Goal: Task Accomplishment & Management: Manage account settings

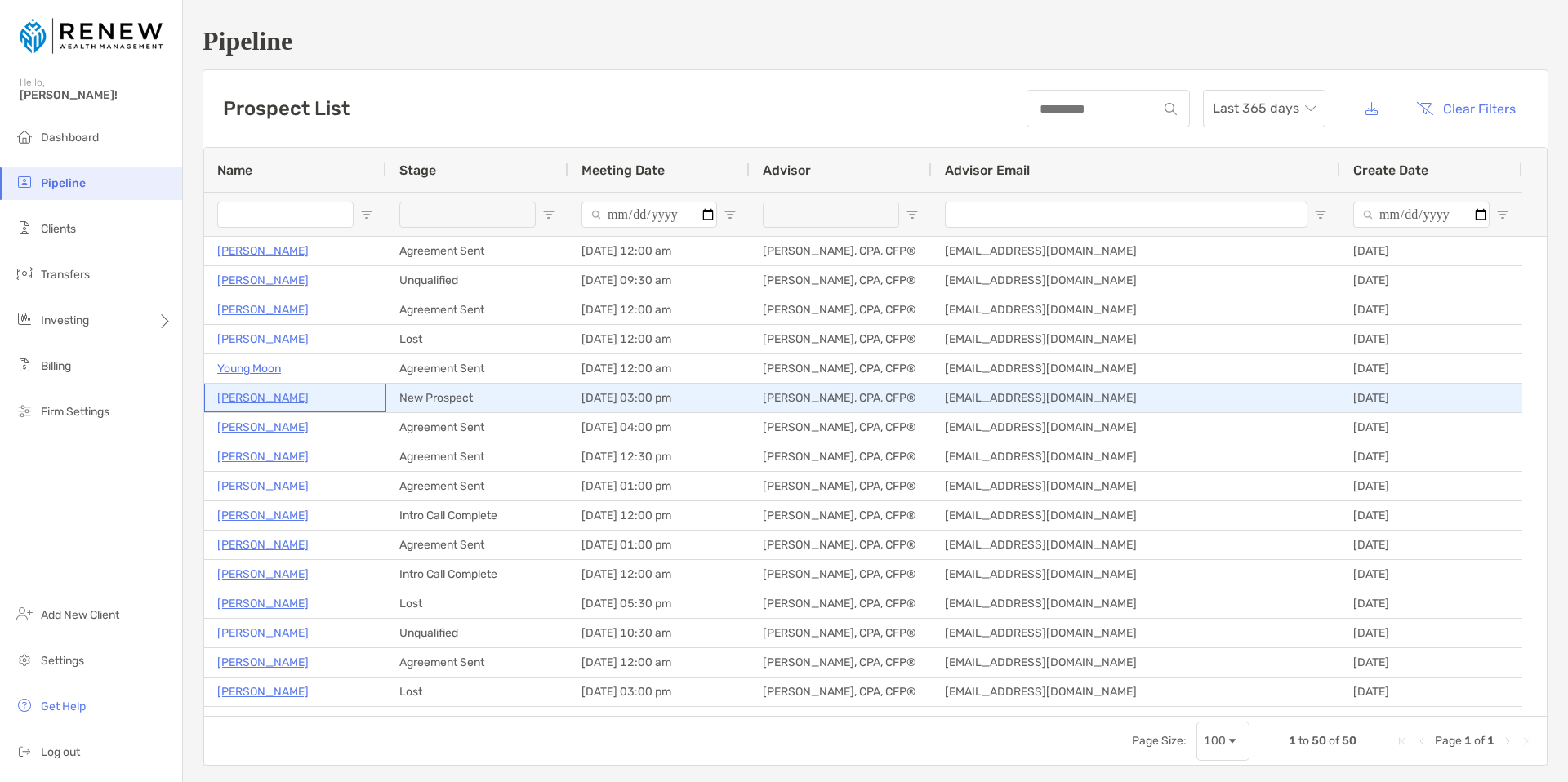
click at [275, 396] on p "[PERSON_NAME]" at bounding box center [263, 398] width 92 height 20
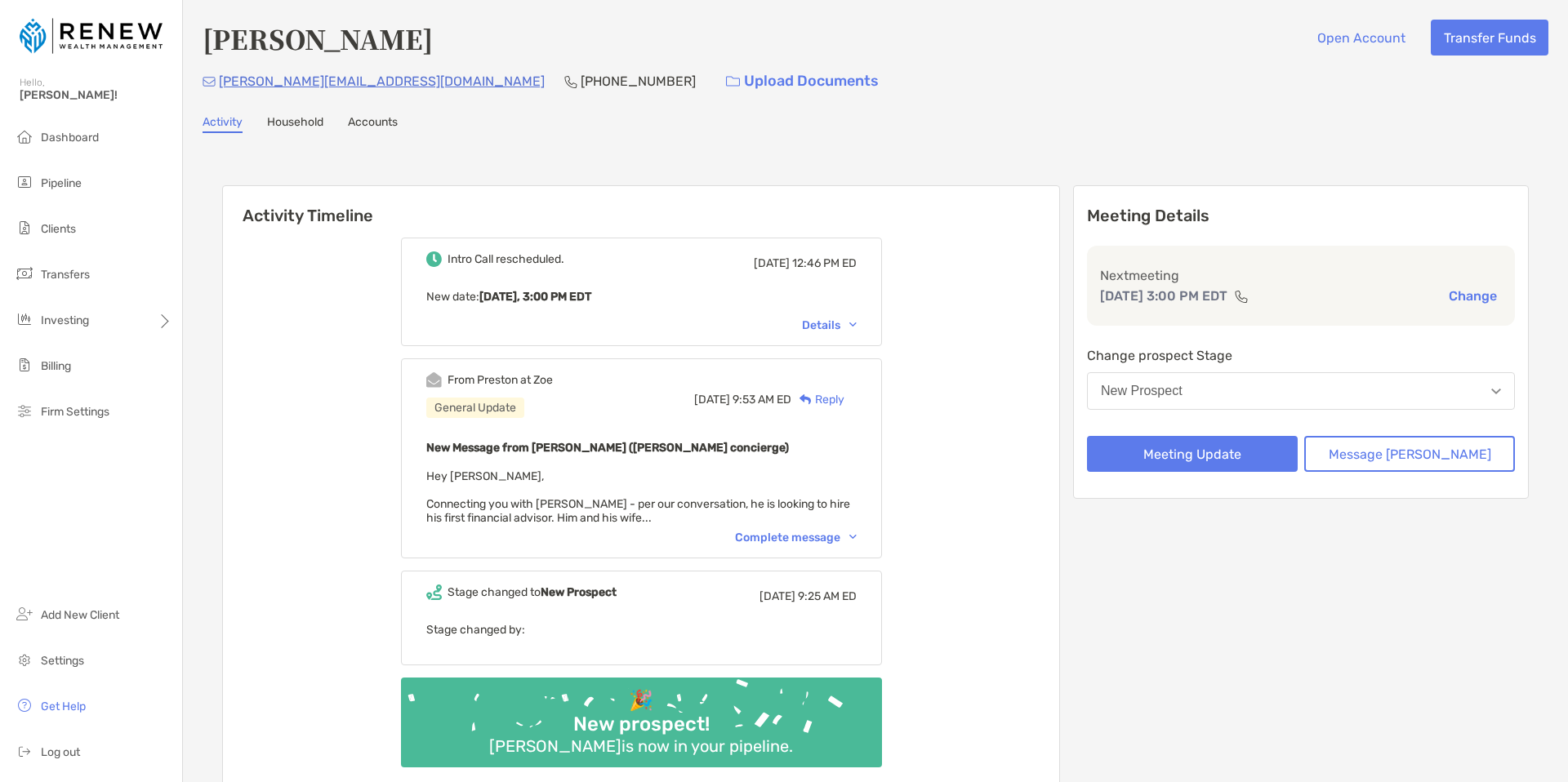
click at [1028, 264] on div "Intro Call rescheduled. [DATE] 12:46 PM ED New date : [DATE], 3:00 PM EDT Detai…" at bounding box center [641, 509] width 836 height 567
click at [829, 543] on div "Complete message" at bounding box center [795, 538] width 121 height 14
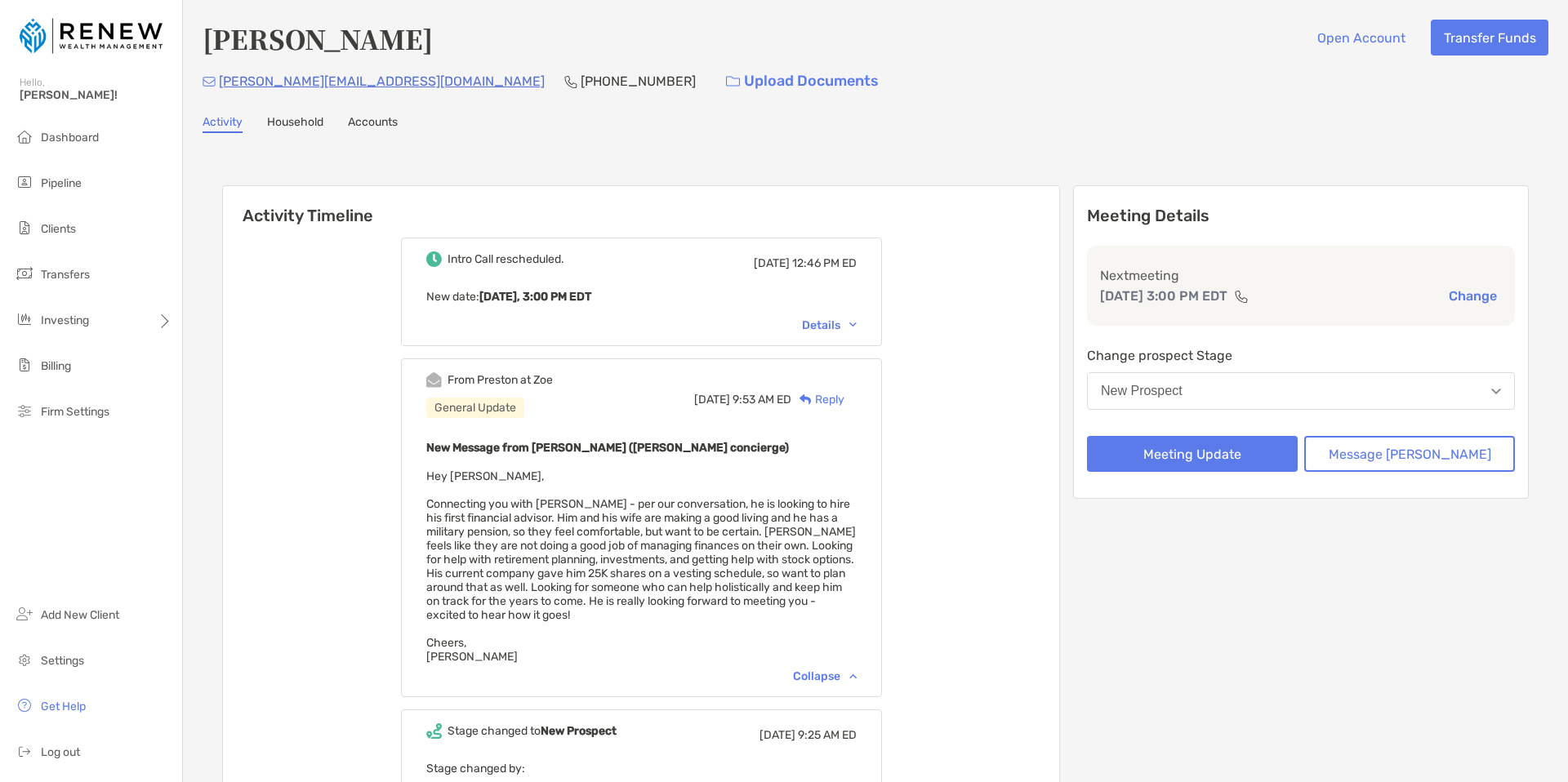
click at [646, 548] on span "Hey [PERSON_NAME], Connecting you with [PERSON_NAME] - per our conversation, he…" at bounding box center [641, 567] width 429 height 194
click at [1245, 452] on button "Meeting Update" at bounding box center [1192, 454] width 210 height 36
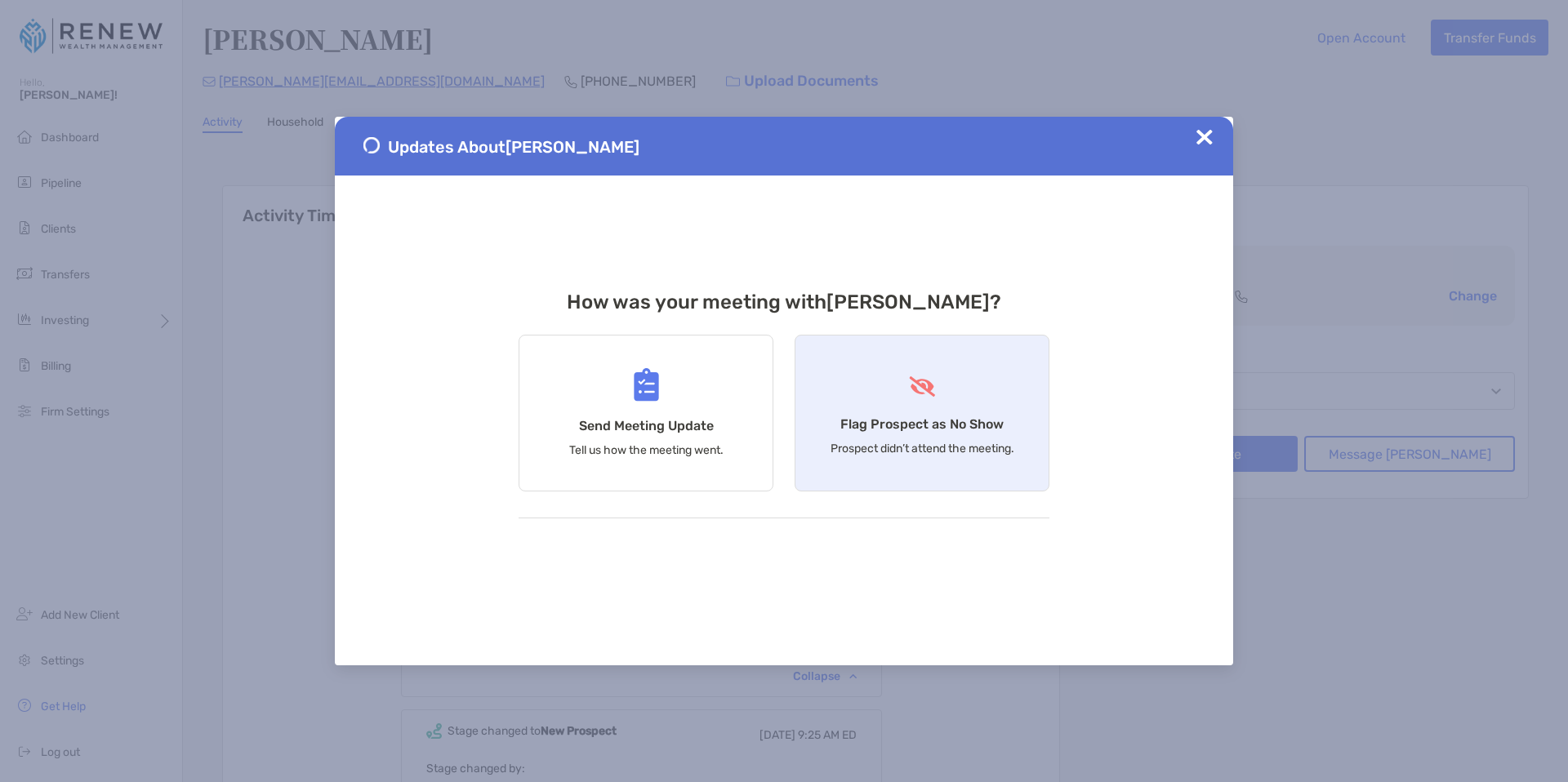
click at [893, 434] on div "Flag Prospect as No Show Prospect didn’t attend the meeting." at bounding box center [922, 413] width 254 height 157
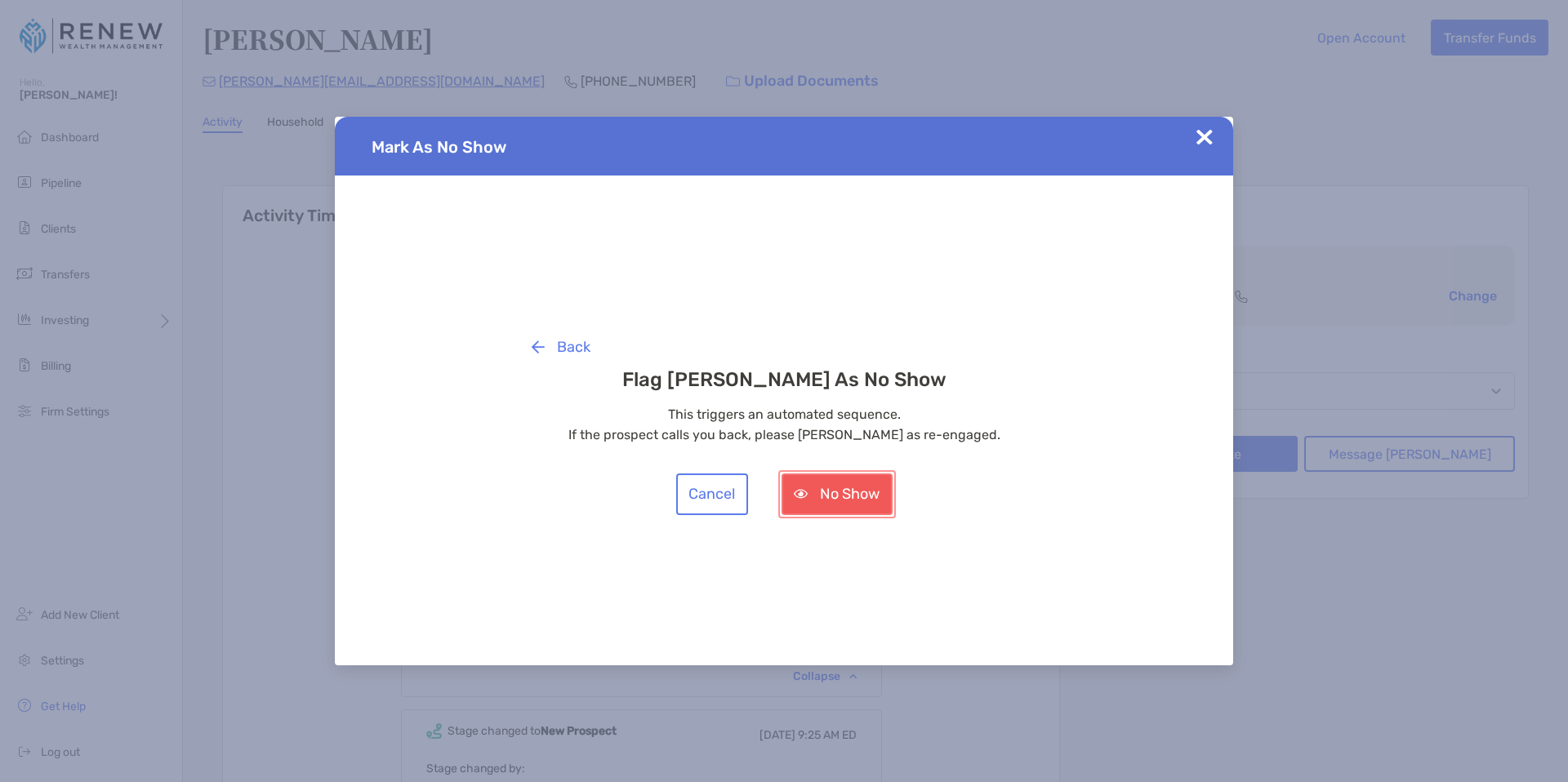
click at [868, 495] on button "No Show" at bounding box center [836, 494] width 111 height 42
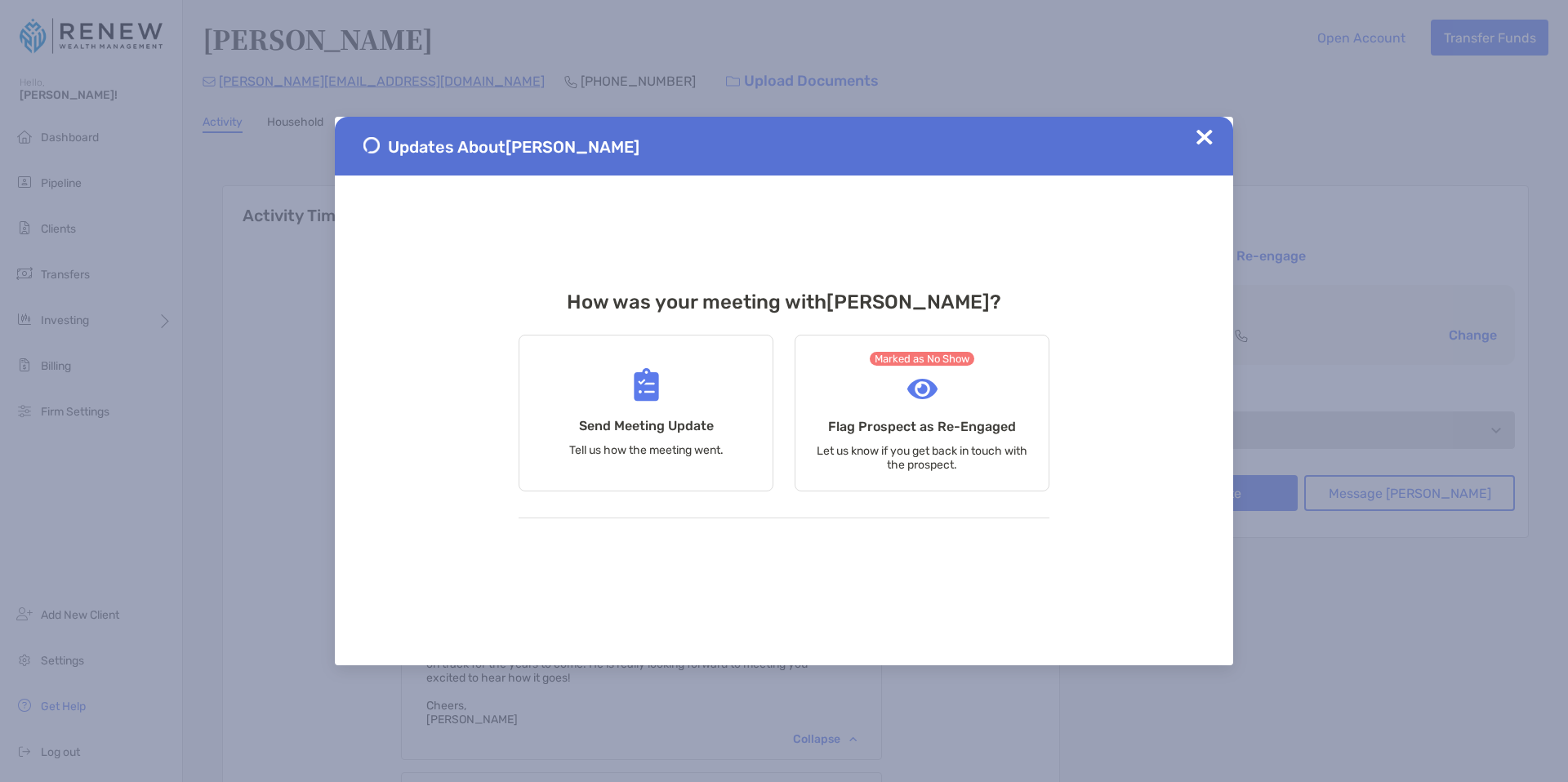
click at [1200, 140] on img at bounding box center [1204, 137] width 16 height 16
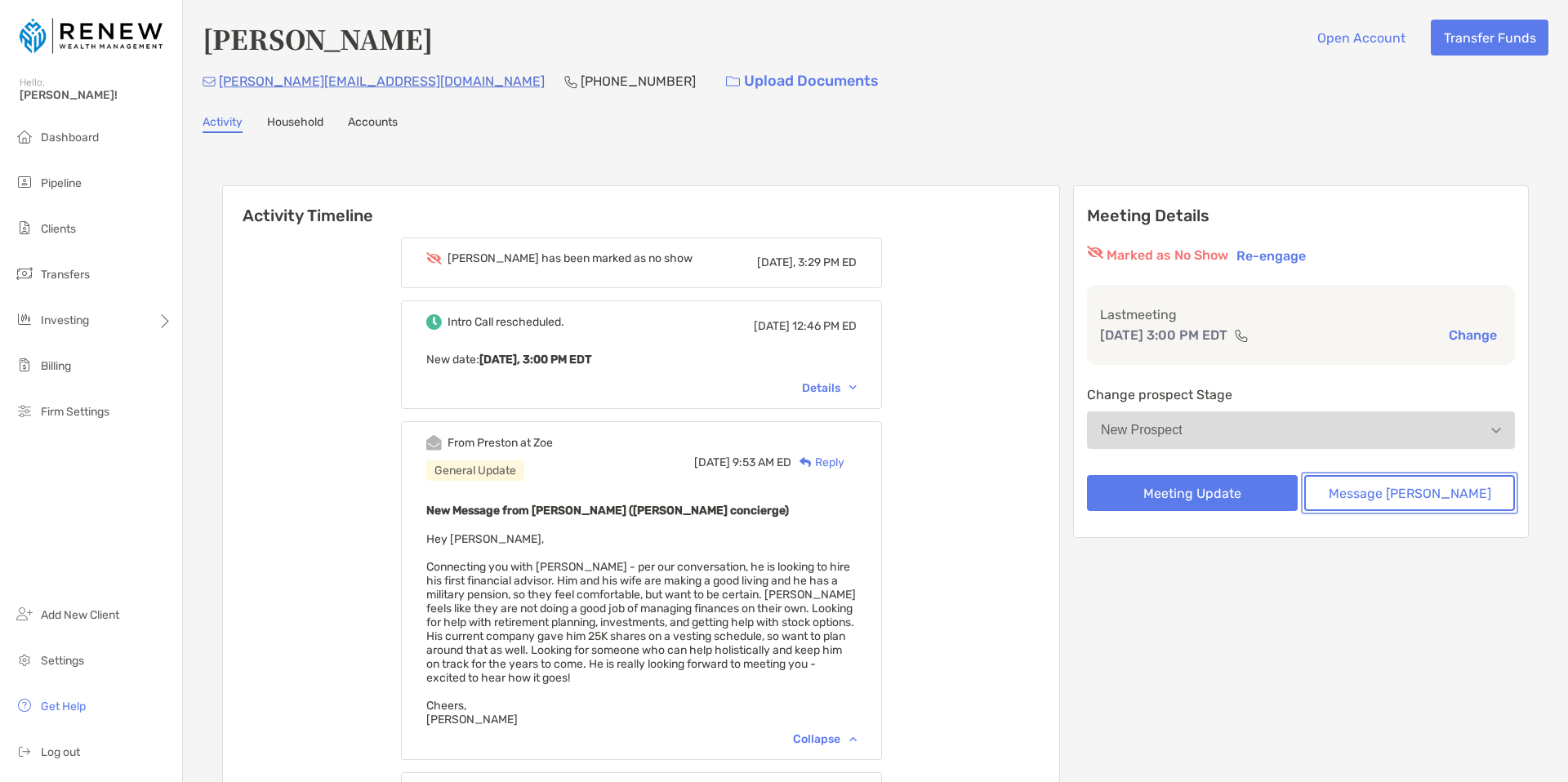
click at [1387, 494] on button "Message [PERSON_NAME]" at bounding box center [1409, 493] width 210 height 36
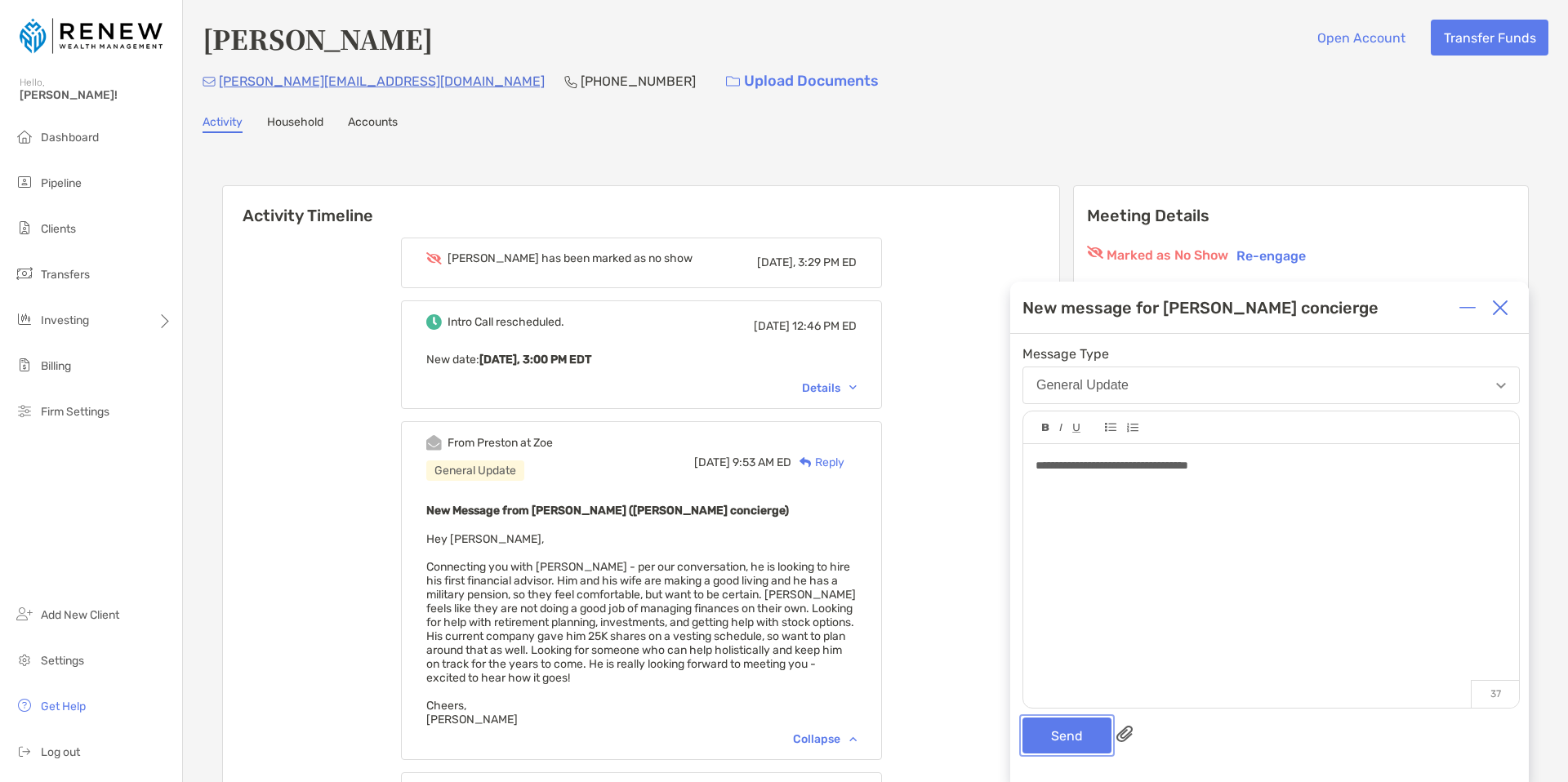
click at [1060, 723] on button "Send" at bounding box center [1066, 735] width 89 height 36
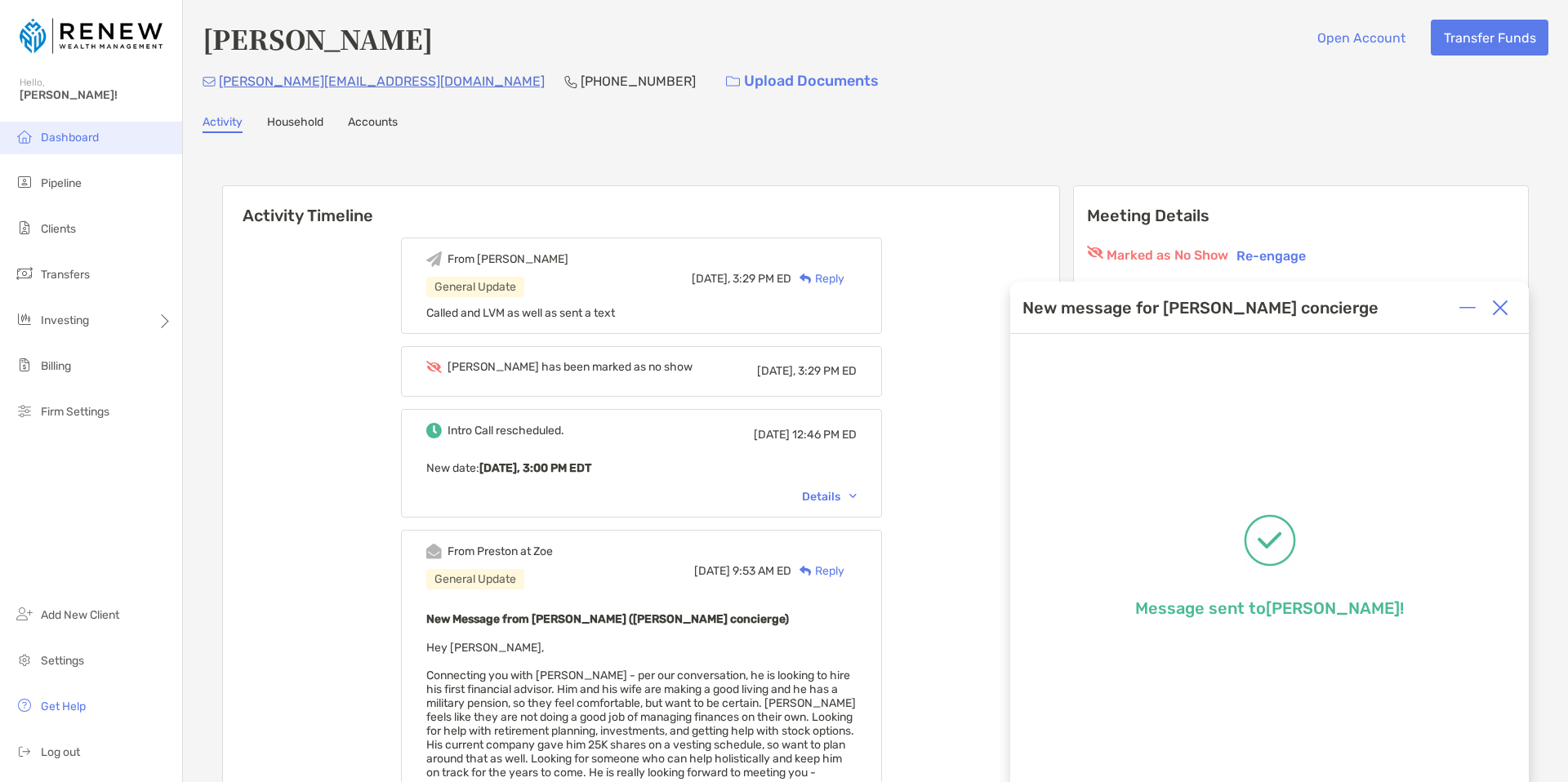
click at [74, 131] on span "Dashboard" at bounding box center [70, 137] width 58 height 14
